Goal: Task Accomplishment & Management: Complete application form

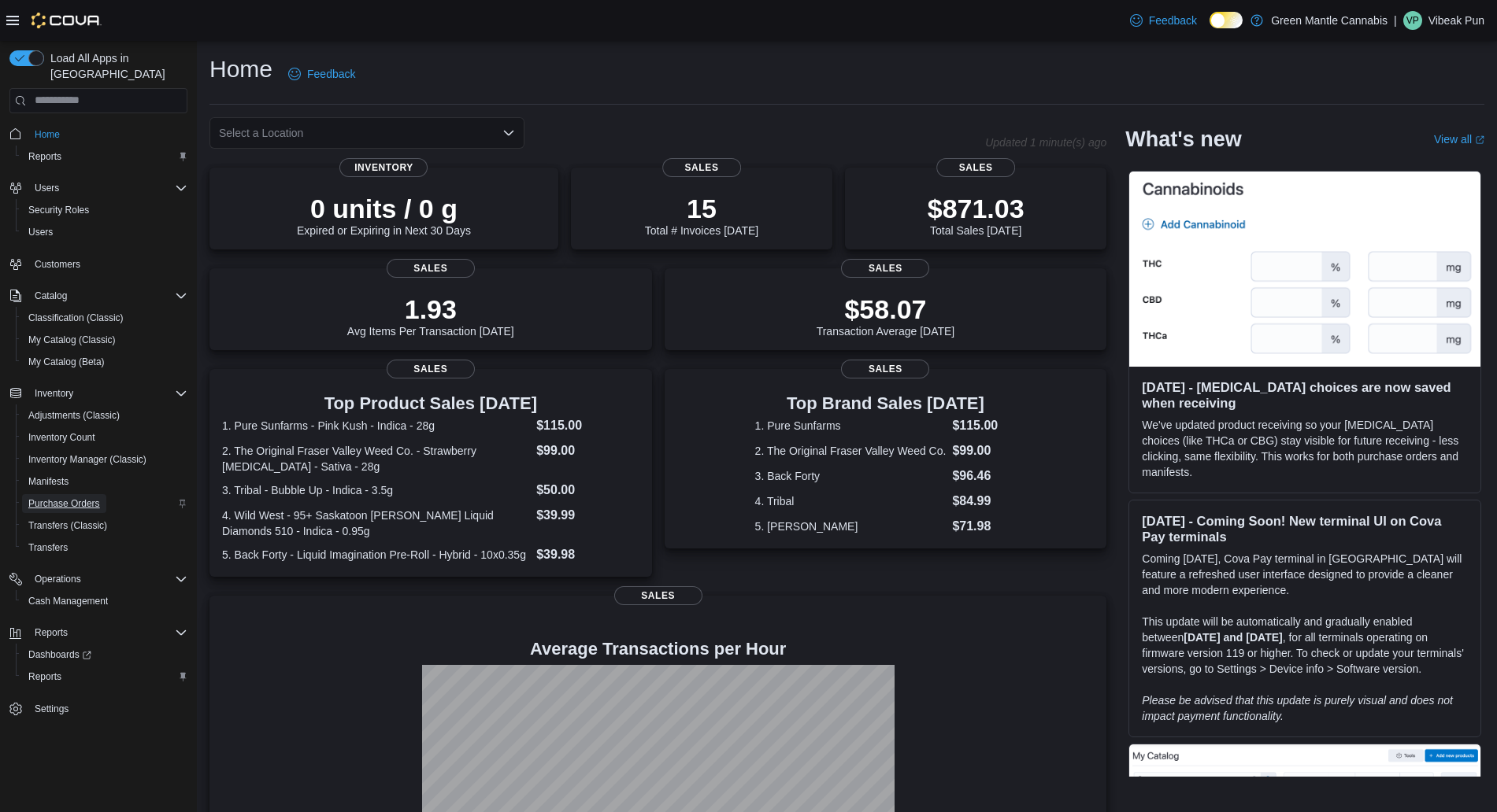
click at [38, 498] on span "Purchase Orders" at bounding box center [64, 504] width 71 height 13
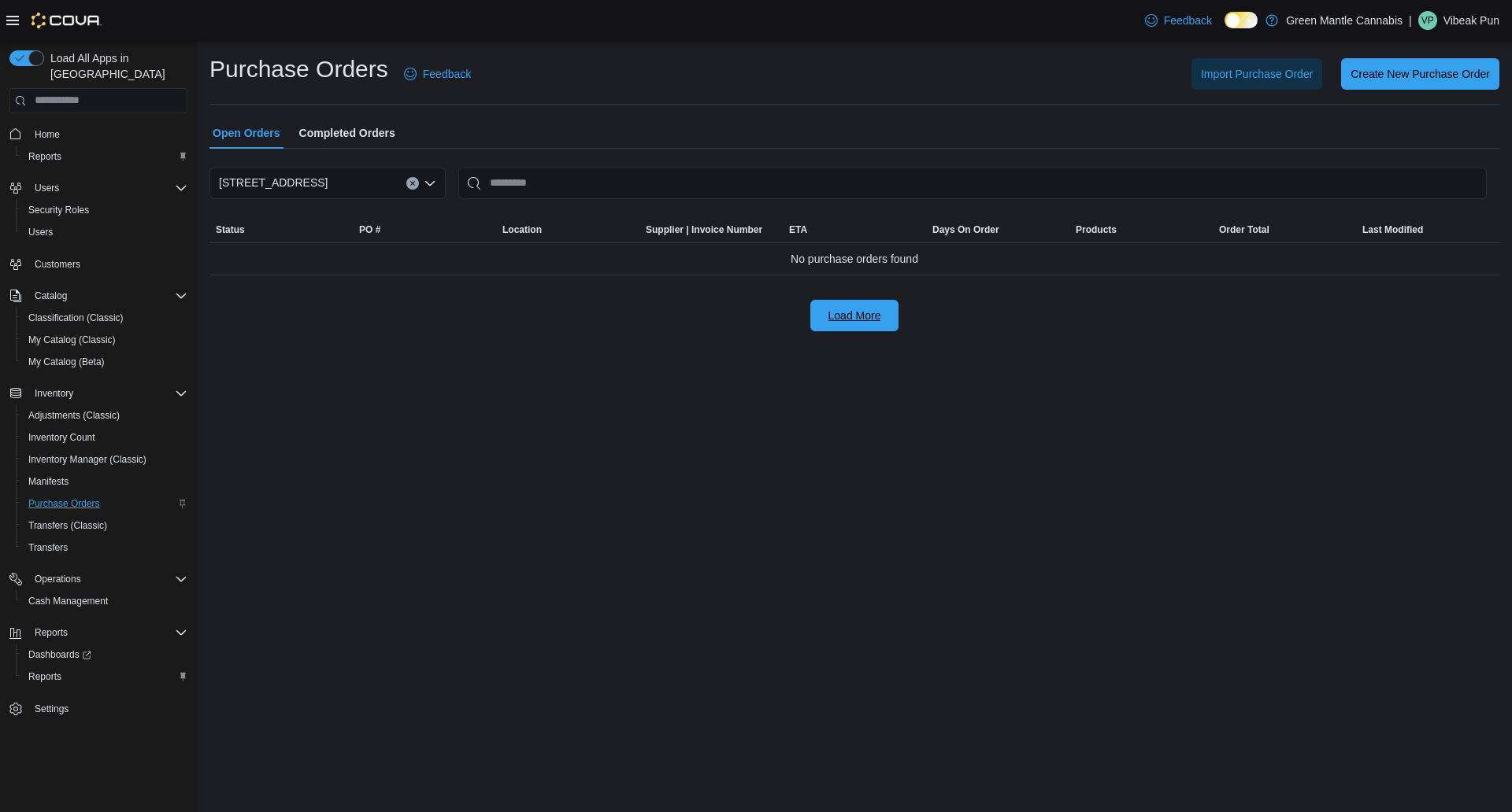
click at [853, 319] on span "Load More" at bounding box center [855, 315] width 53 height 16
click at [1399, 81] on span "Create New Purchase Order" at bounding box center [1421, 73] width 139 height 31
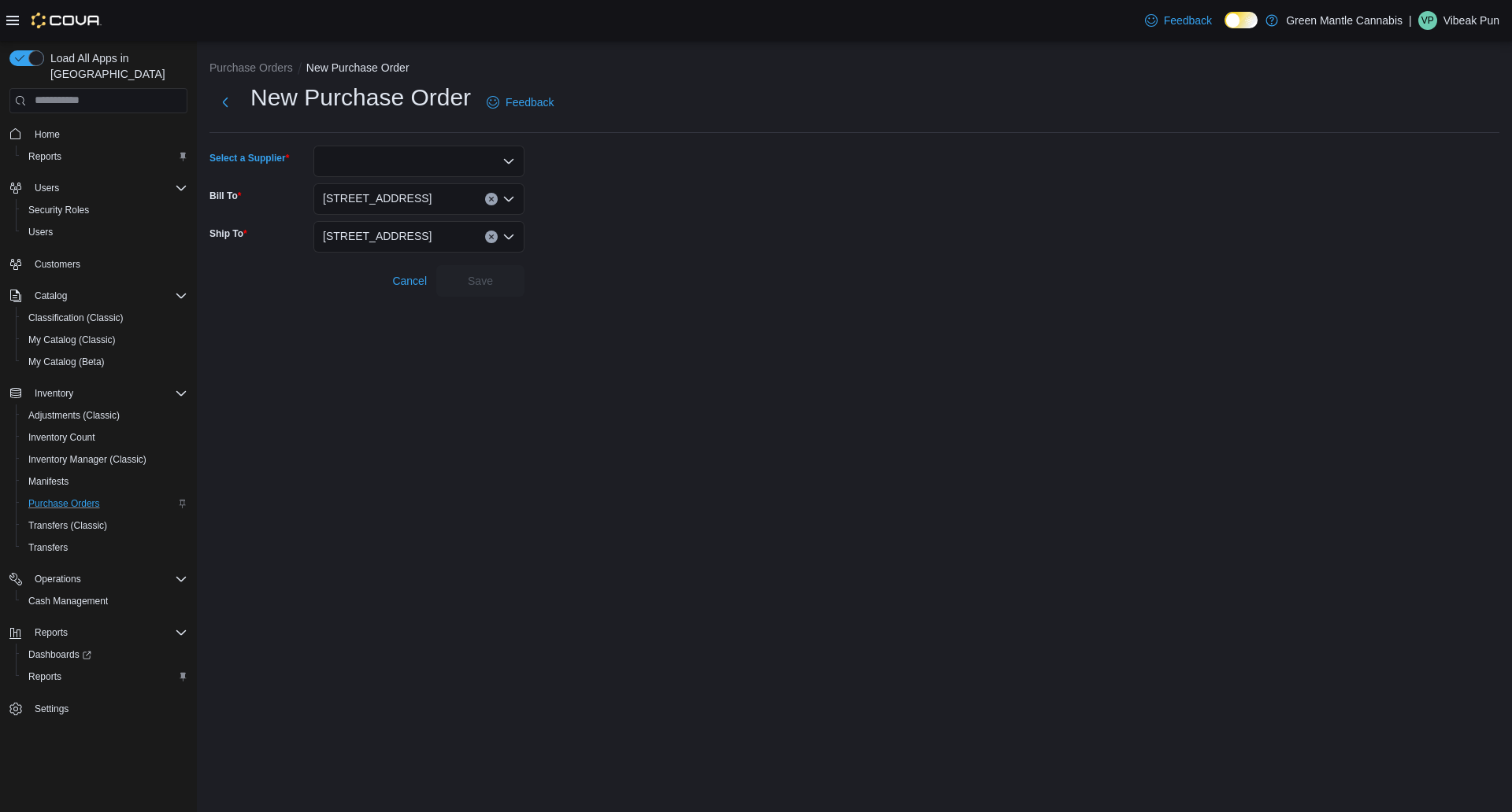
click at [351, 157] on div at bounding box center [419, 162] width 211 height 31
click at [649, 228] on form "Select a Supplier Combo box. Selected. Combo box input. Type some text or, to d…" at bounding box center [854, 221] width 1290 height 151
